Goal: Information Seeking & Learning: Learn about a topic

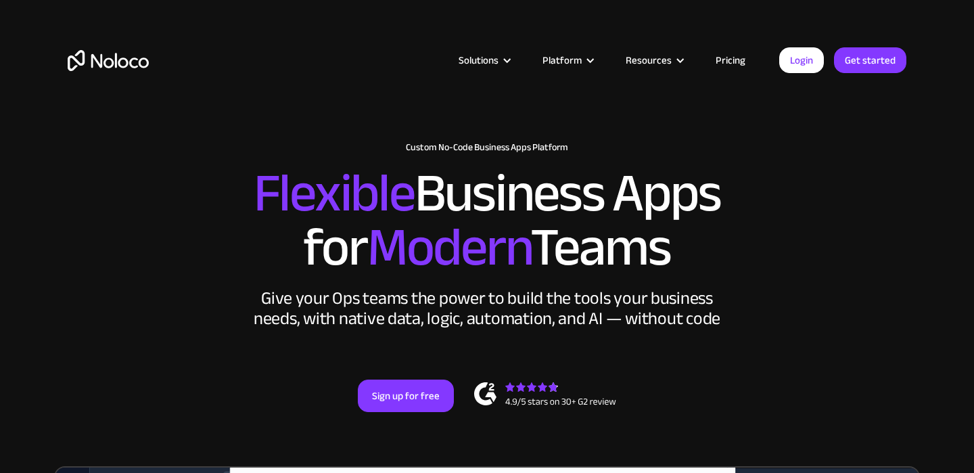
click at [739, 52] on link "Pricing" at bounding box center [731, 60] width 64 height 18
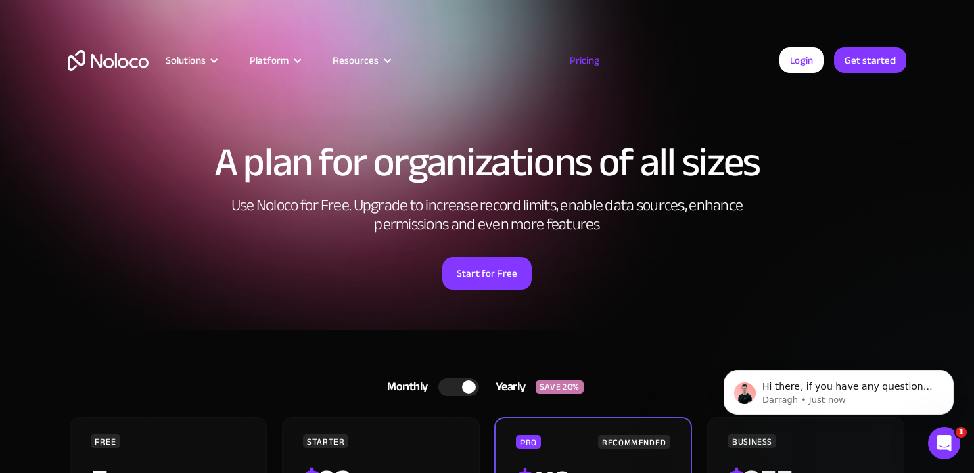
click at [80, 68] on img "home" at bounding box center [108, 60] width 81 height 21
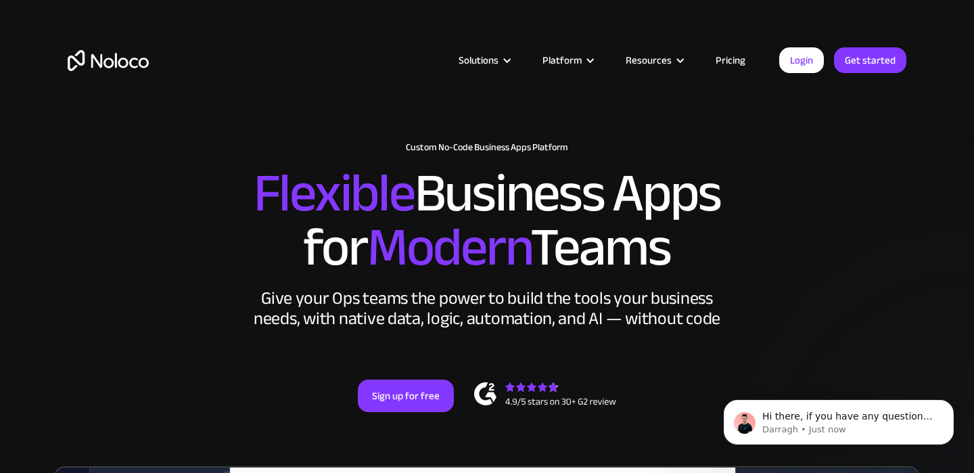
scroll to position [1, 0]
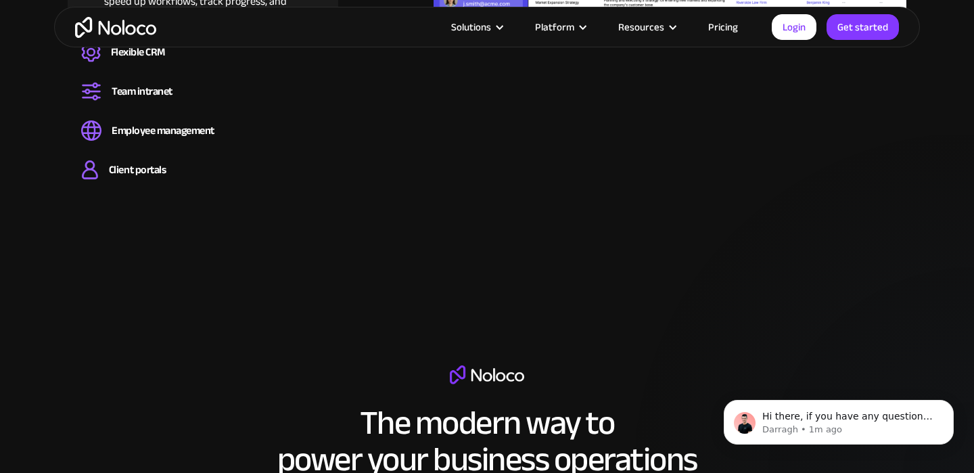
scroll to position [1582, 0]
